Goal: Task Accomplishment & Management: Manage account settings

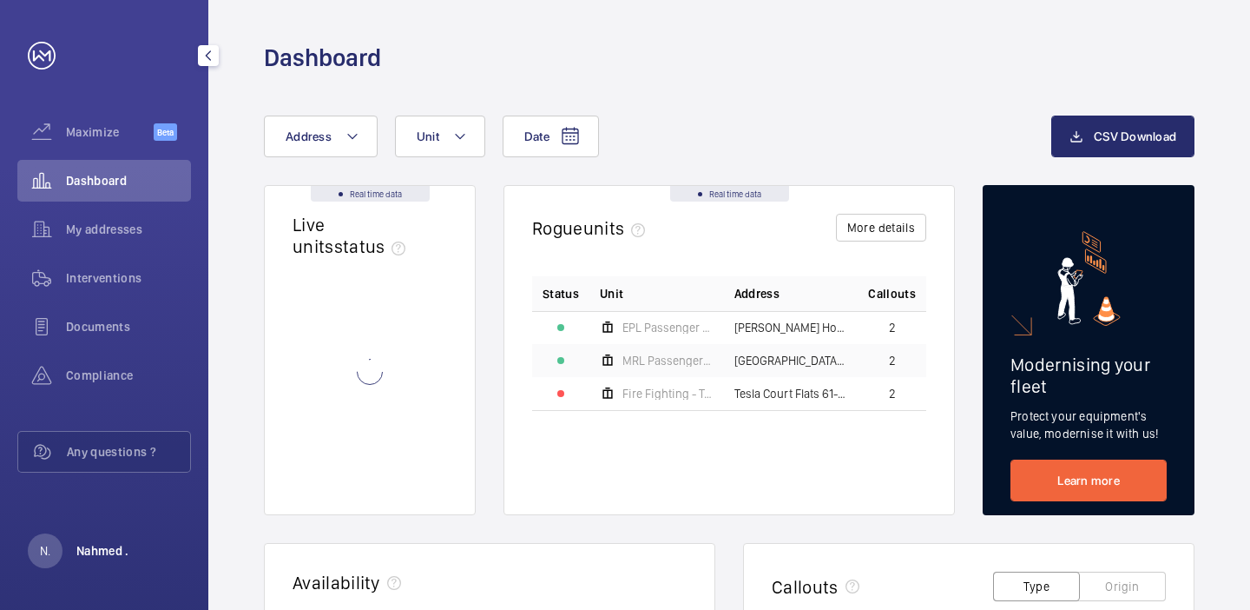
click at [87, 551] on p "Nahmed ." at bounding box center [102, 550] width 53 height 17
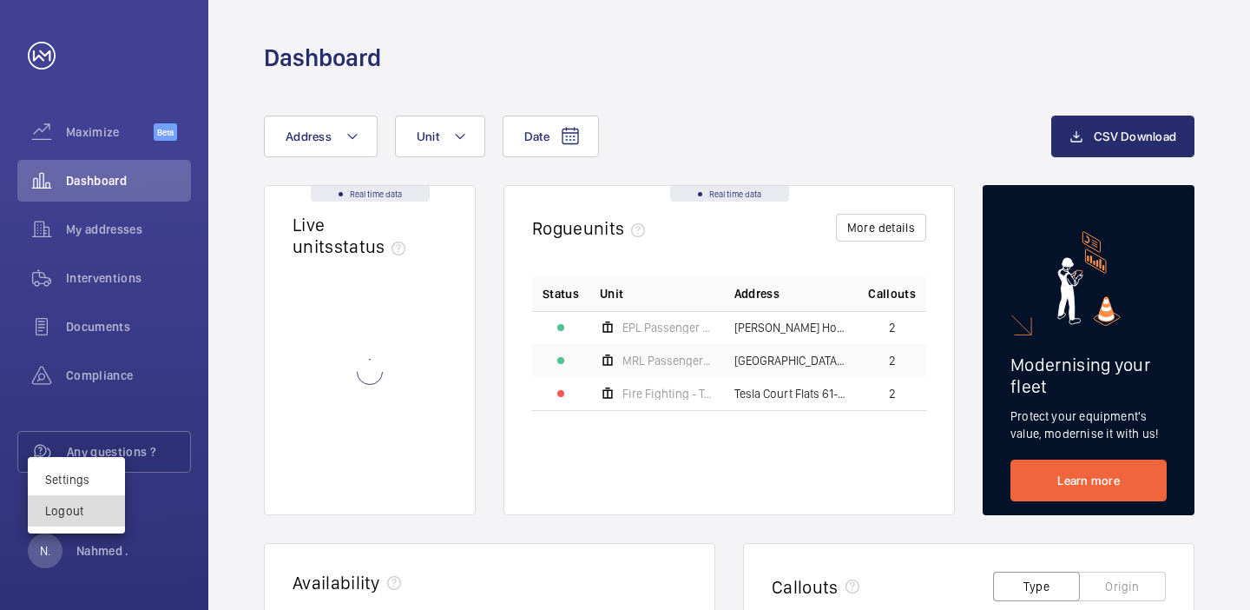
click at [95, 517] on p "Logout" at bounding box center [76, 510] width 63 height 17
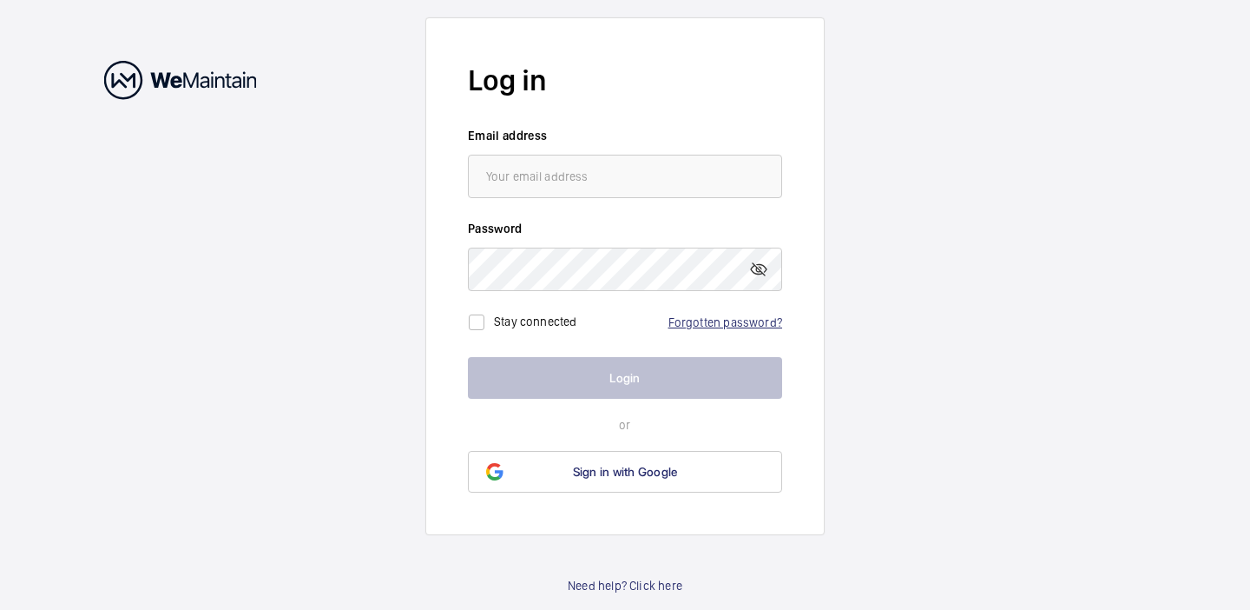
click at [746, 319] on link "Forgotten password?" at bounding box center [726, 322] width 114 height 14
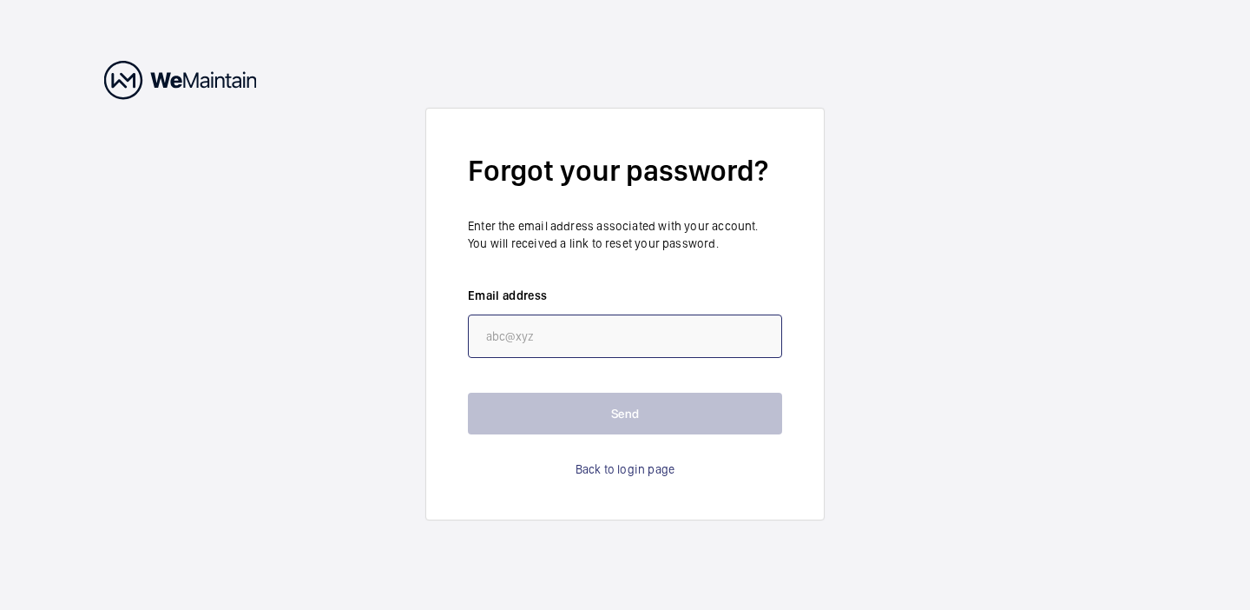
click at [630, 315] on input "email" at bounding box center [625, 335] width 314 height 43
paste input "[EMAIL_ADDRESS][DOMAIN_NAME]"
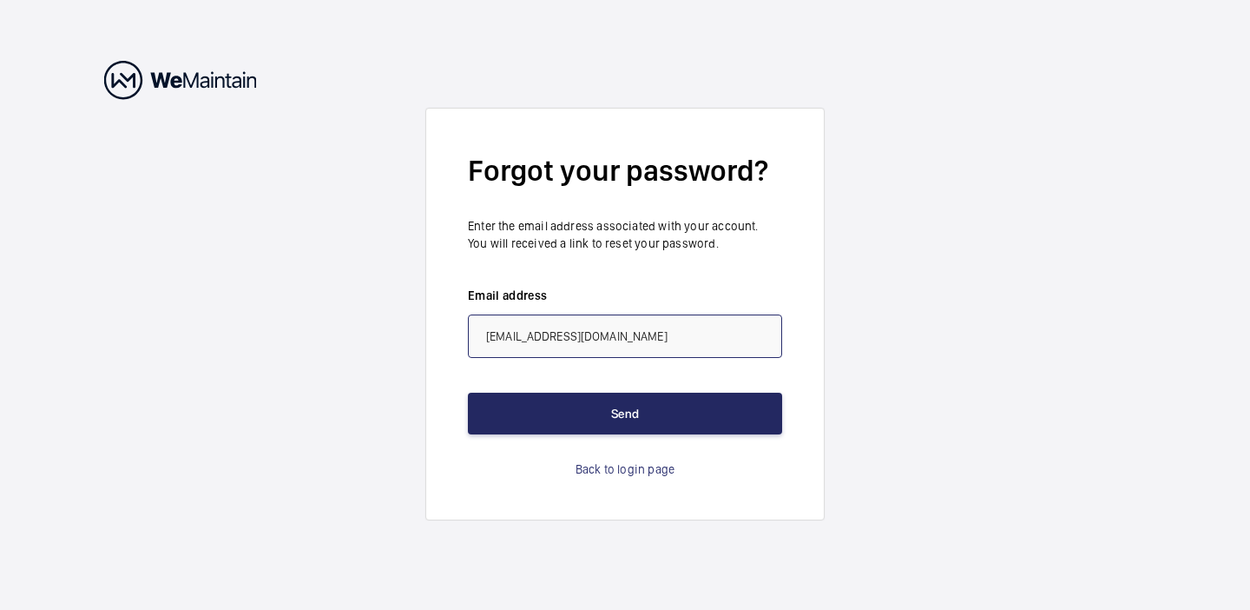
type input "[EMAIL_ADDRESS][DOMAIN_NAME]"
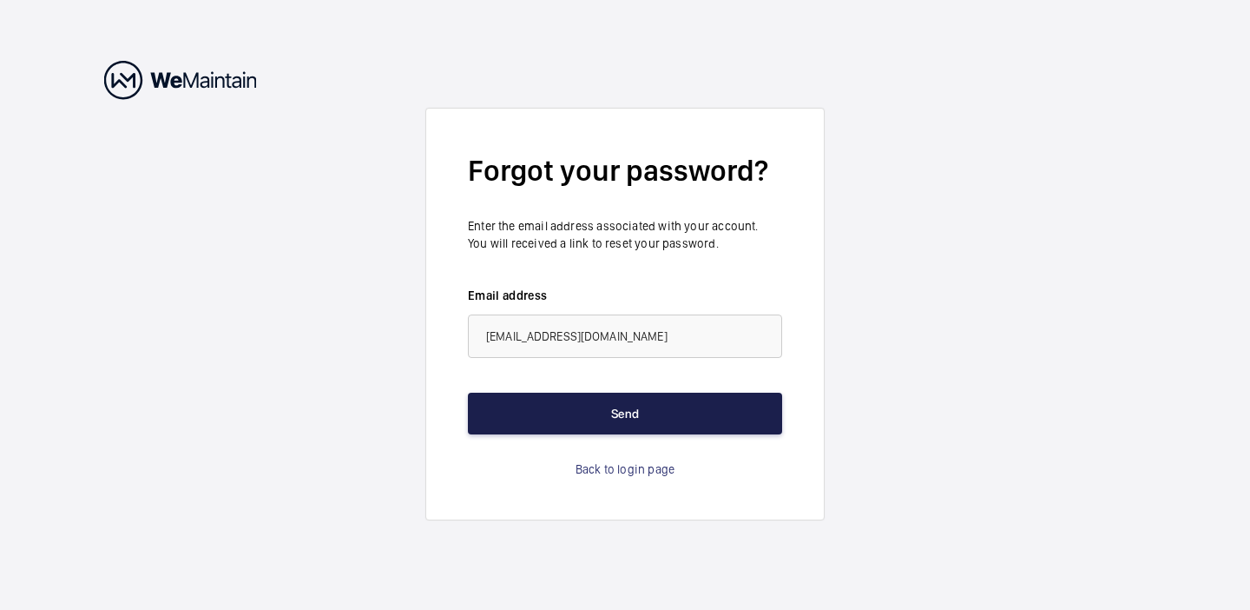
click at [616, 419] on button "Send" at bounding box center [625, 413] width 314 height 42
